Goal: Communication & Community: Answer question/provide support

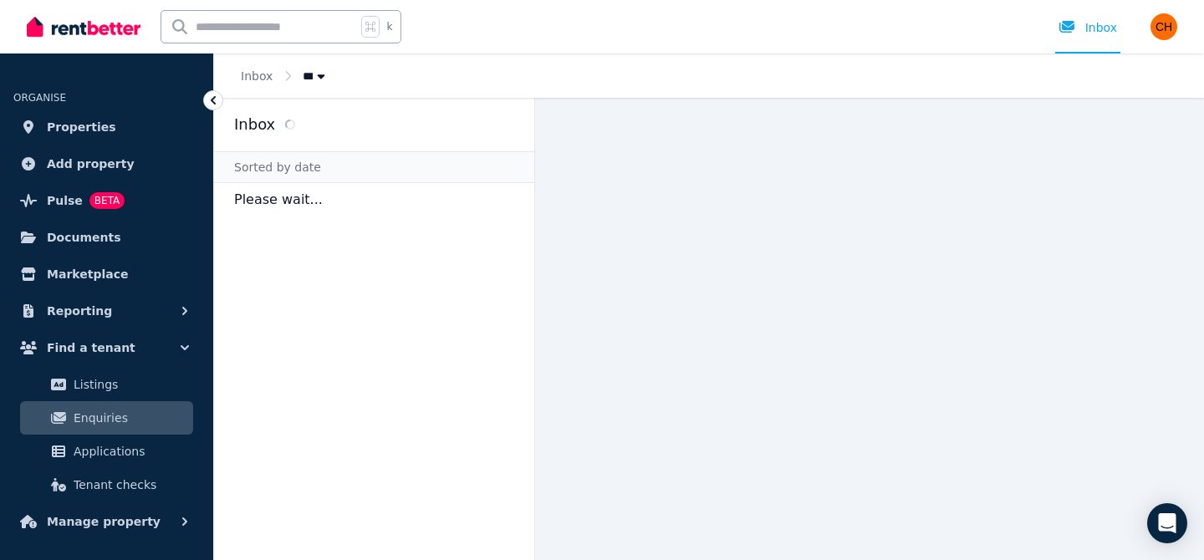
click at [143, 416] on span "Enquiries" at bounding box center [130, 418] width 113 height 20
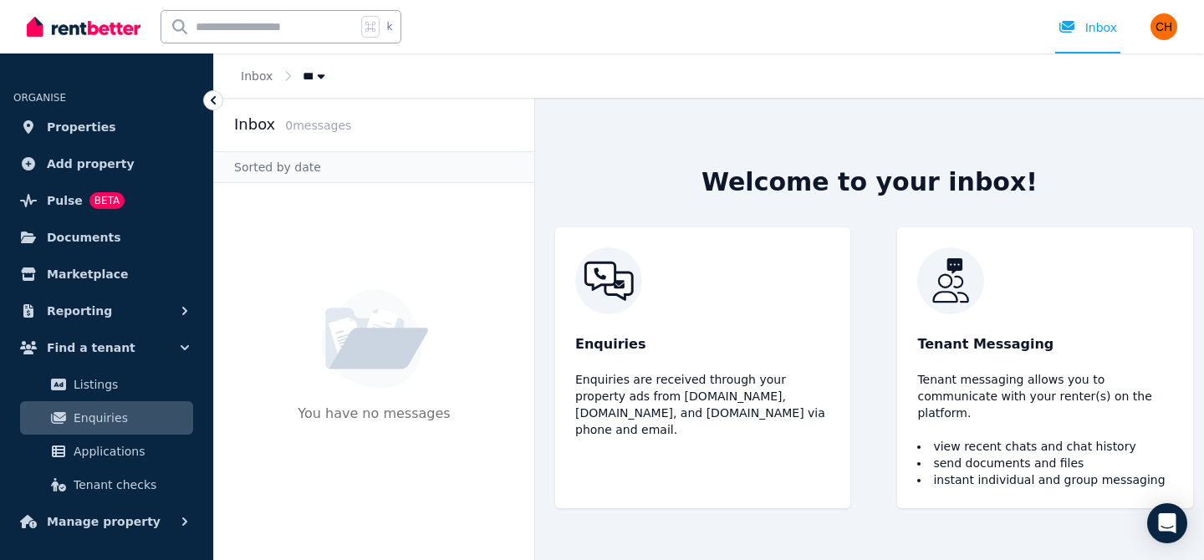
click at [614, 323] on div "Enquiries Enquiries are received through your property ads from Realestate.com.…" at bounding box center [702, 367] width 295 height 281
click at [990, 418] on div "Tenant Messaging Tenant messaging allows you to communicate with your renter(s)…" at bounding box center [1044, 367] width 295 height 281
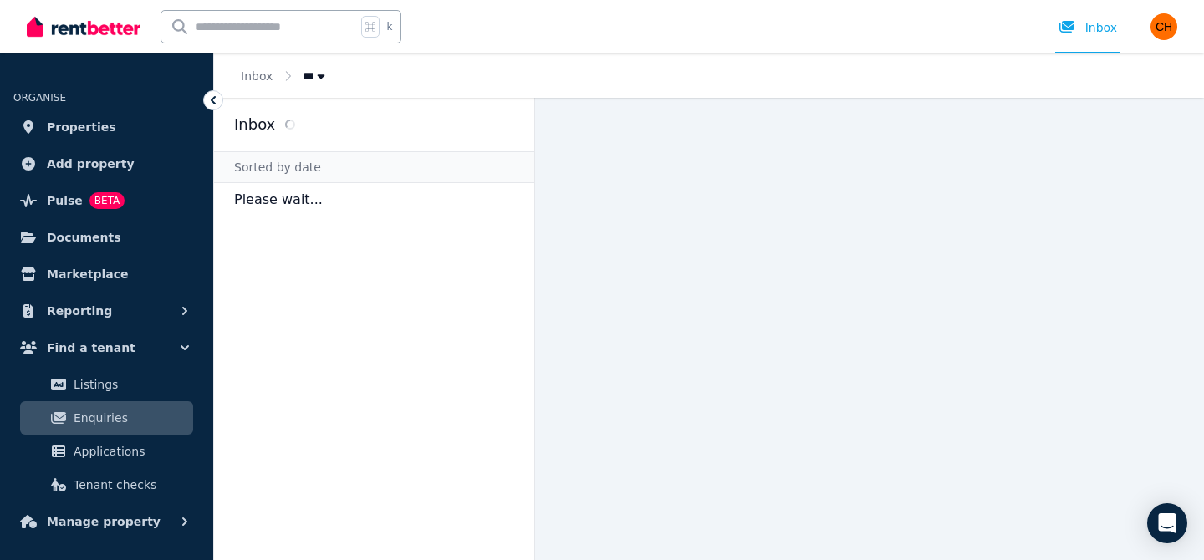
click at [419, 160] on div "Sorted by date" at bounding box center [374, 167] width 320 height 32
click at [415, 229] on aside "Inbox Sorted by date Please wait..." at bounding box center [374, 329] width 321 height 462
click at [287, 206] on p "Please wait..." at bounding box center [374, 199] width 320 height 33
click at [271, 120] on h2 "Inbox" at bounding box center [254, 124] width 41 height 23
click at [107, 415] on span "Enquiries" at bounding box center [130, 418] width 113 height 20
